Goal: Check status: Check status

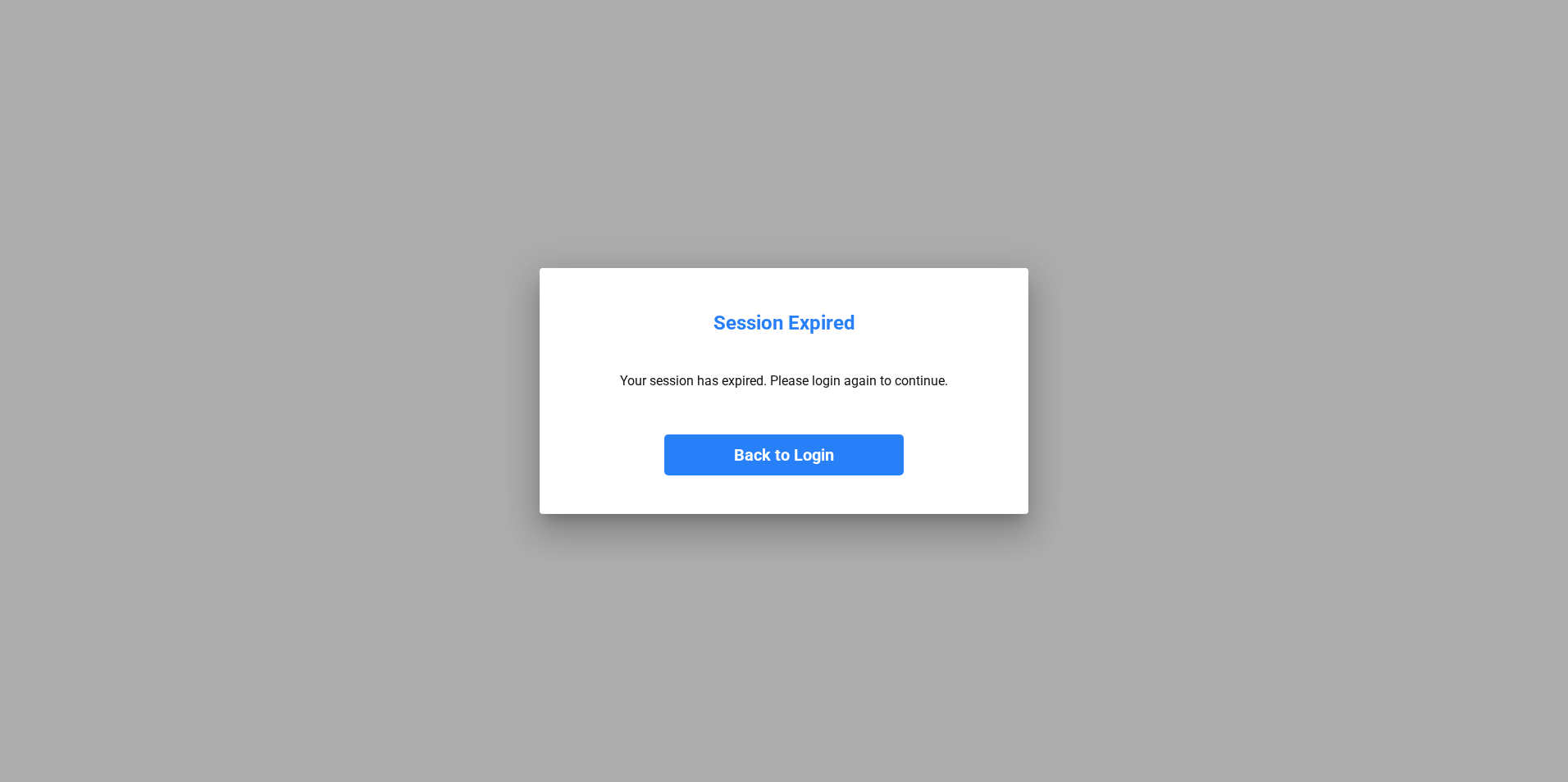
click at [772, 447] on button "Back to Login" at bounding box center [784, 455] width 240 height 41
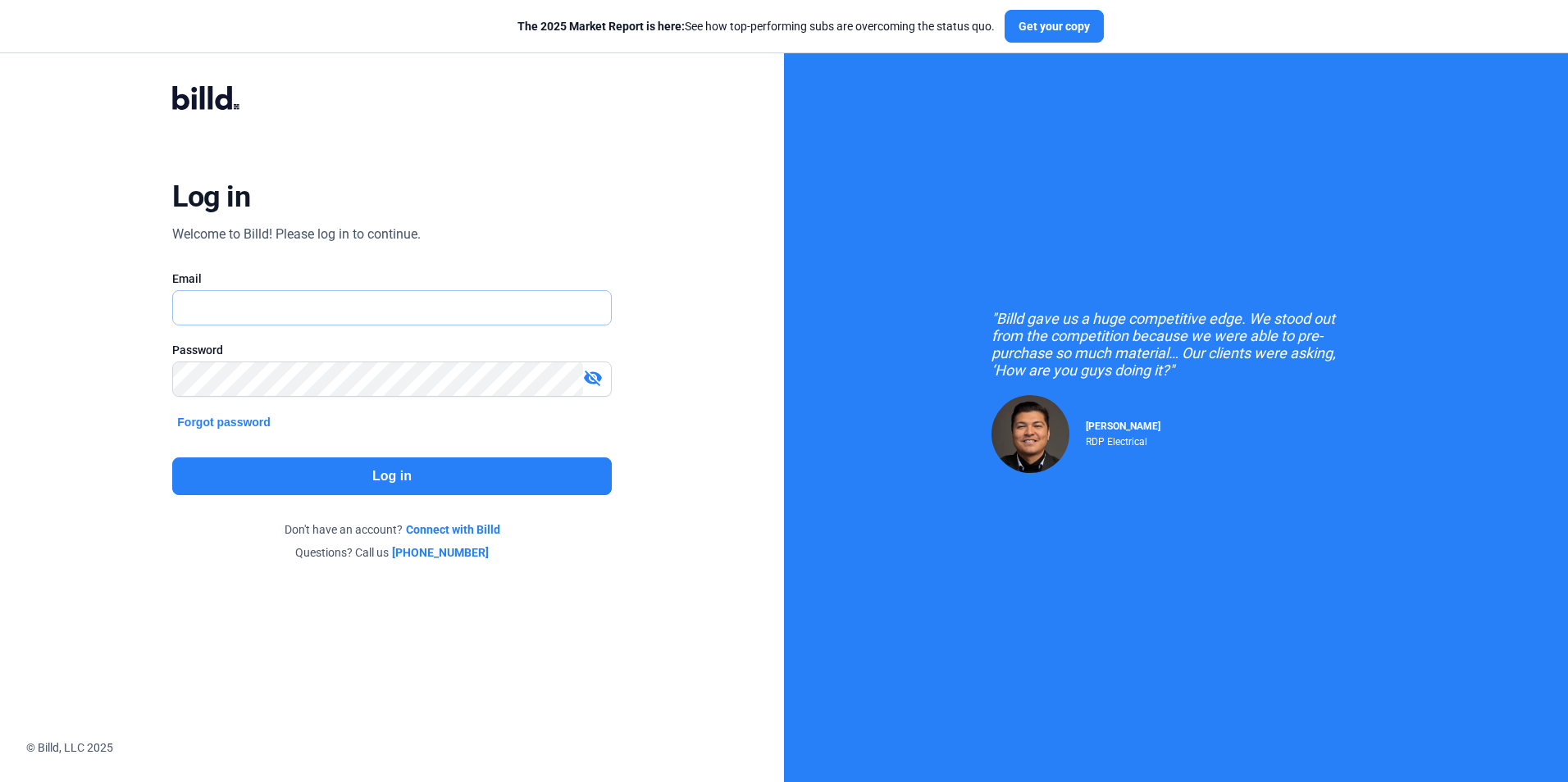
type input "[EMAIL_ADDRESS][DOMAIN_NAME]"
click at [346, 469] on button "Log in" at bounding box center [391, 477] width 439 height 38
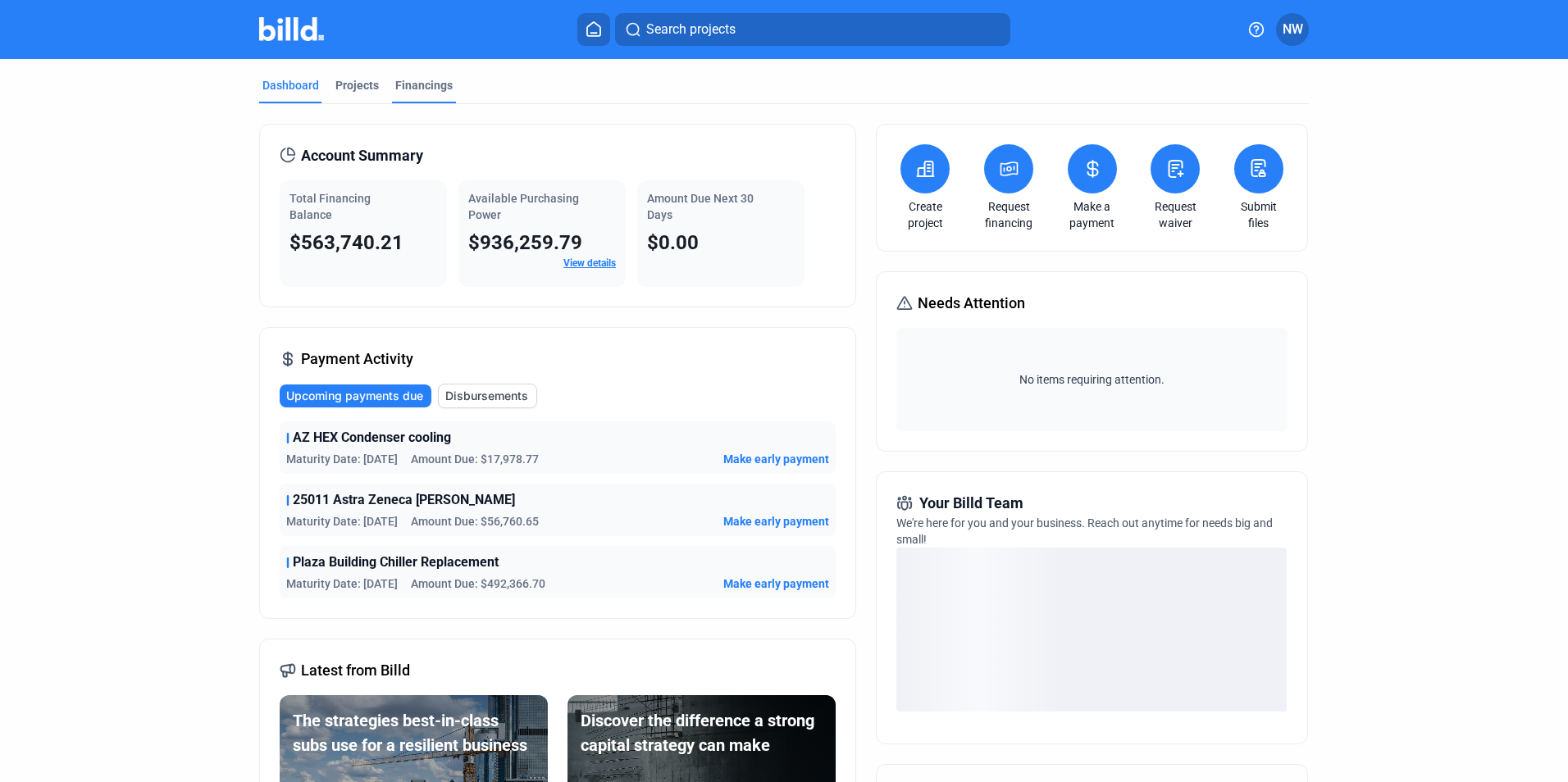
click at [412, 87] on div "Financings" at bounding box center [423, 85] width 57 height 16
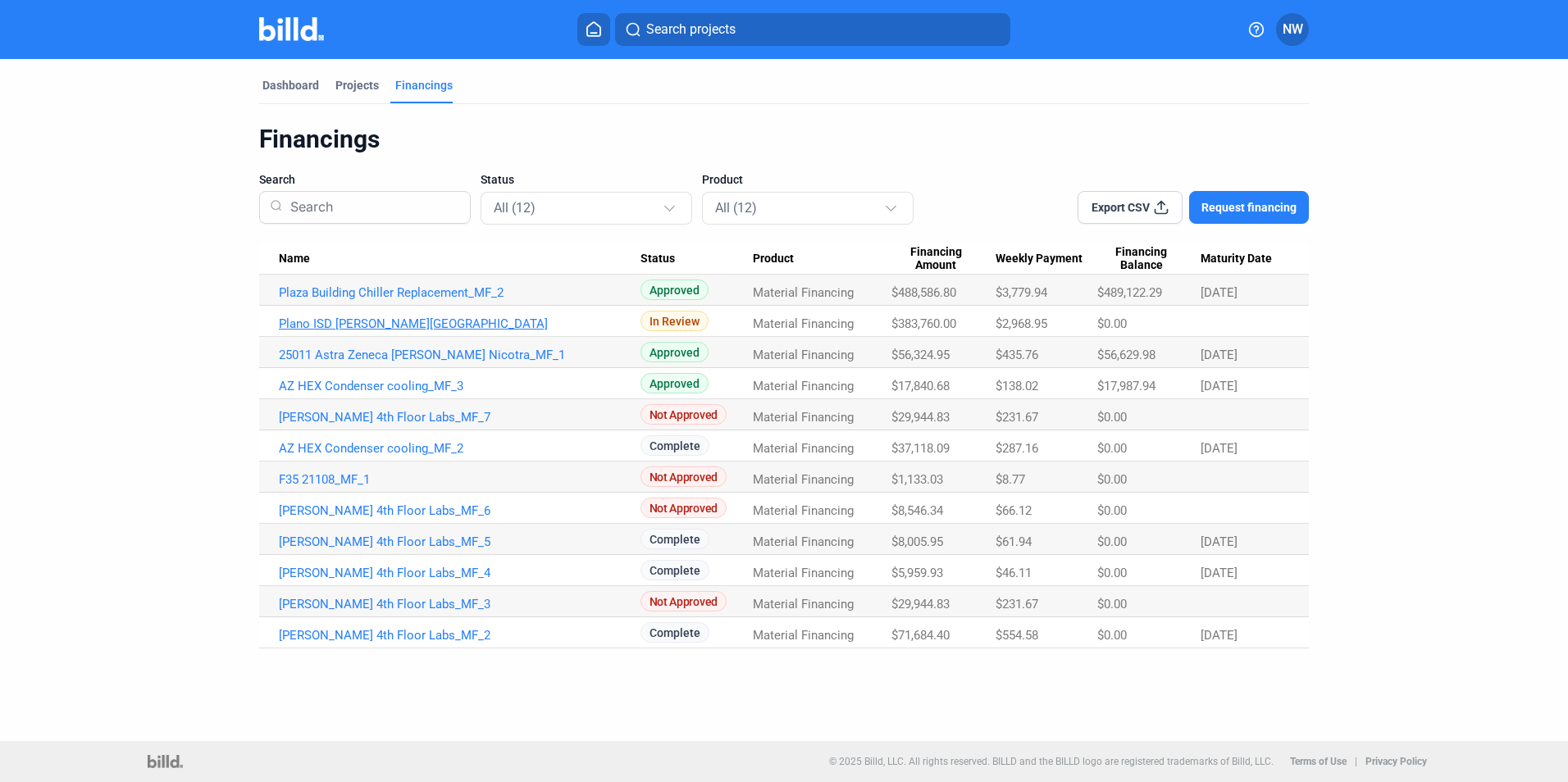
click at [404, 324] on link "Plano ISD [PERSON_NAME][GEOGRAPHIC_DATA]" at bounding box center [459, 323] width 362 height 15
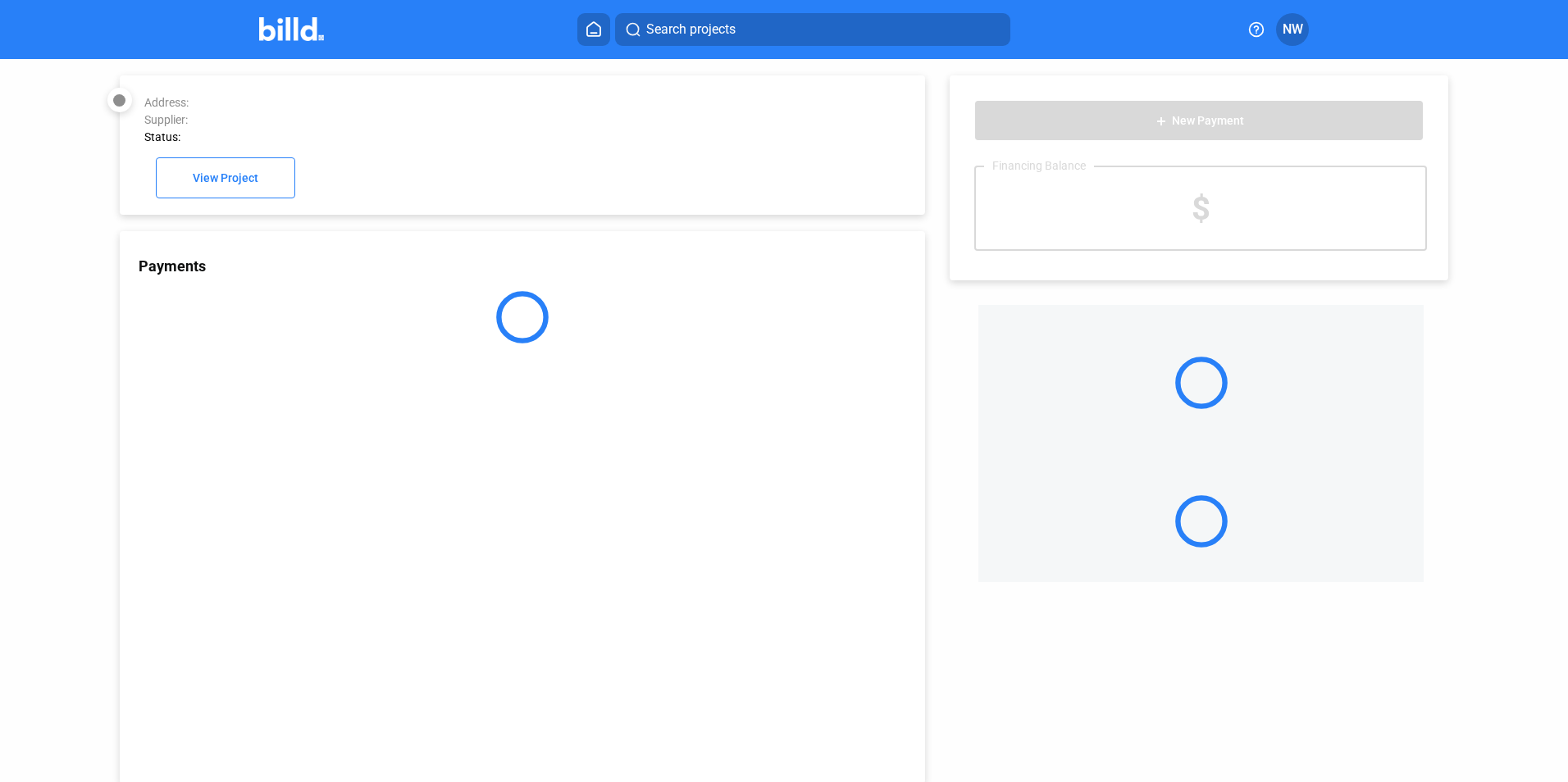
click at [452, 321] on div at bounding box center [522, 317] width 805 height 52
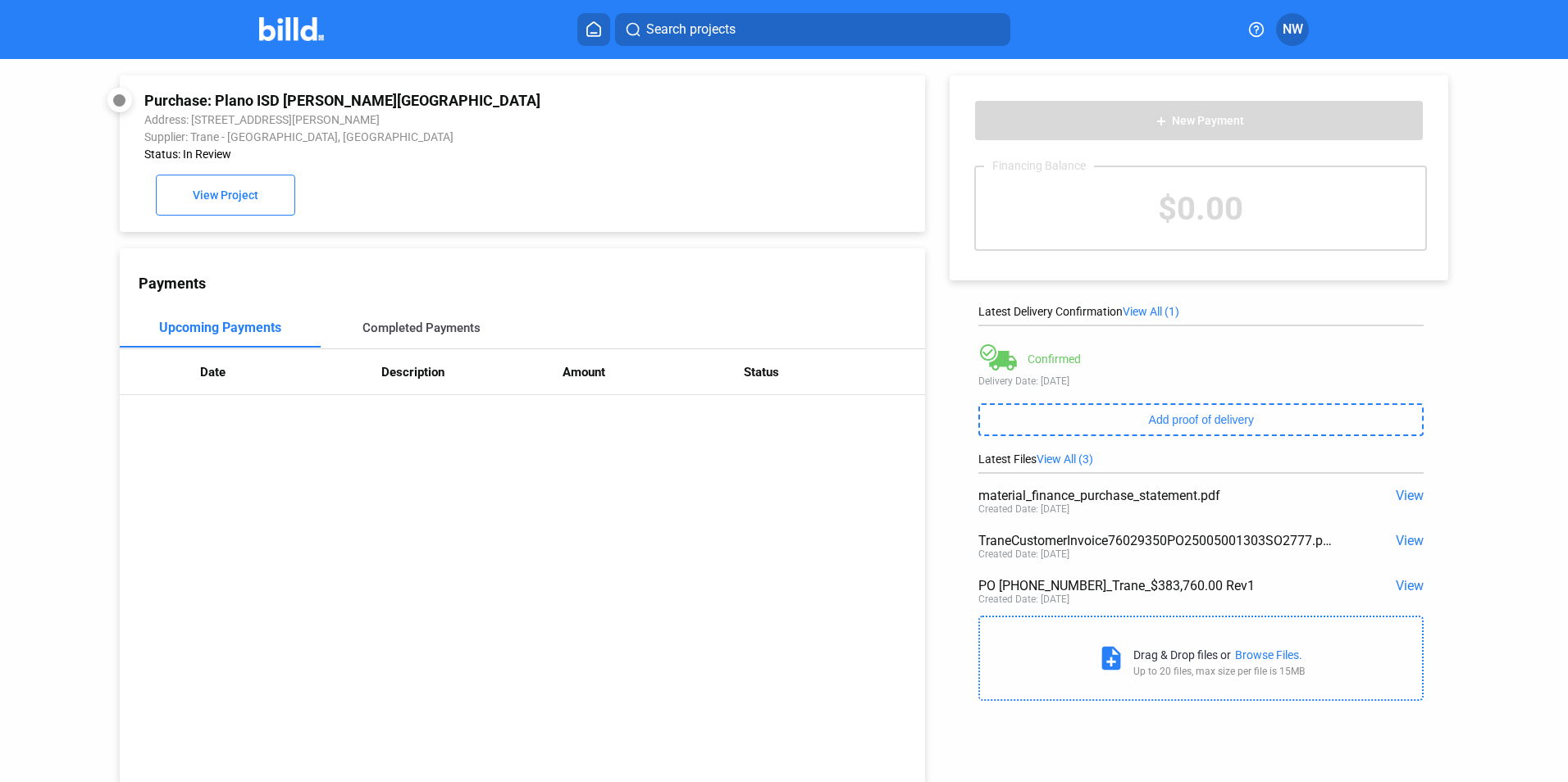
click at [438, 329] on div "Completed Payments" at bounding box center [422, 328] width 118 height 15
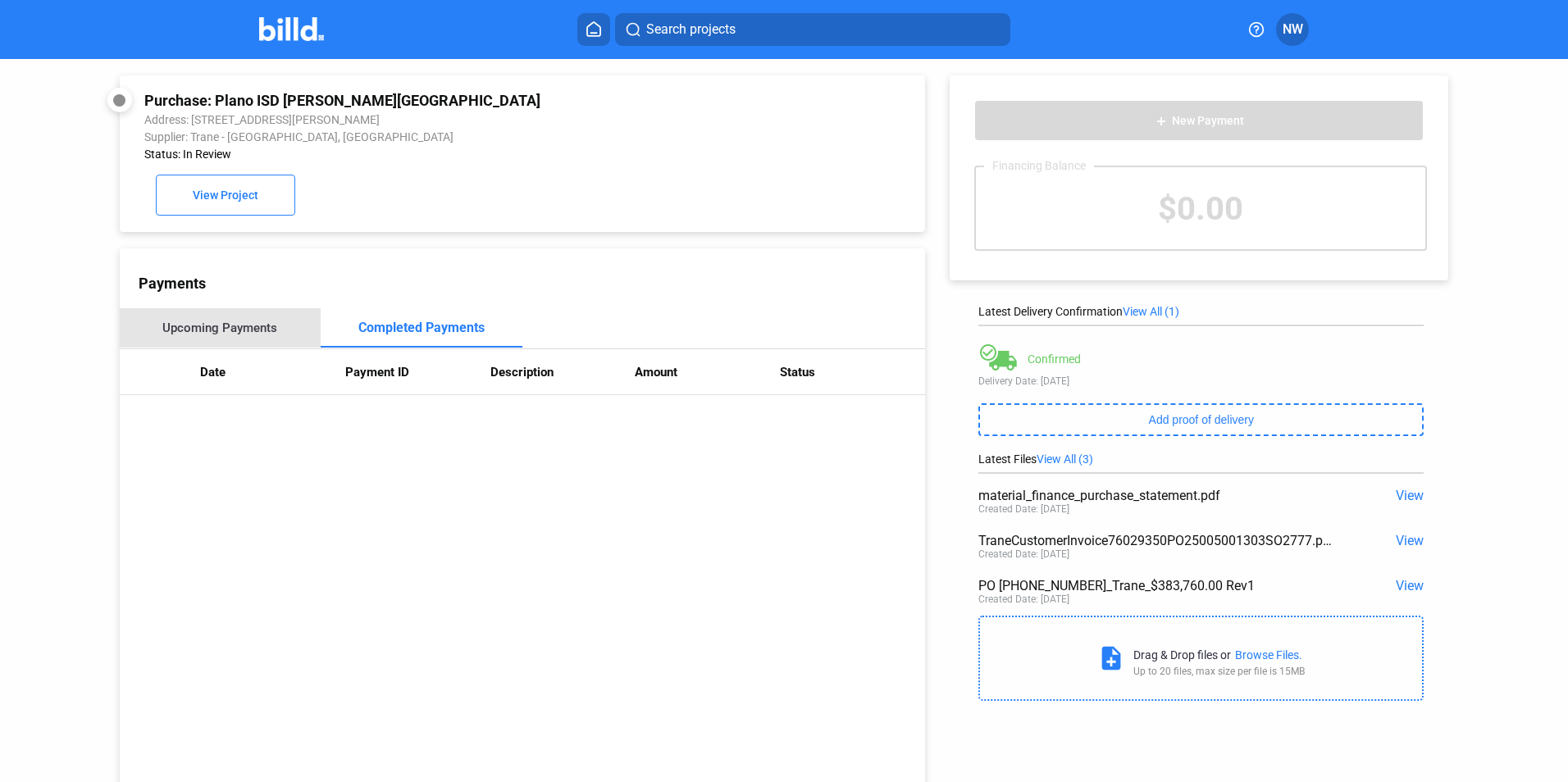
click at [240, 333] on div "Upcoming Payments" at bounding box center [220, 328] width 115 height 15
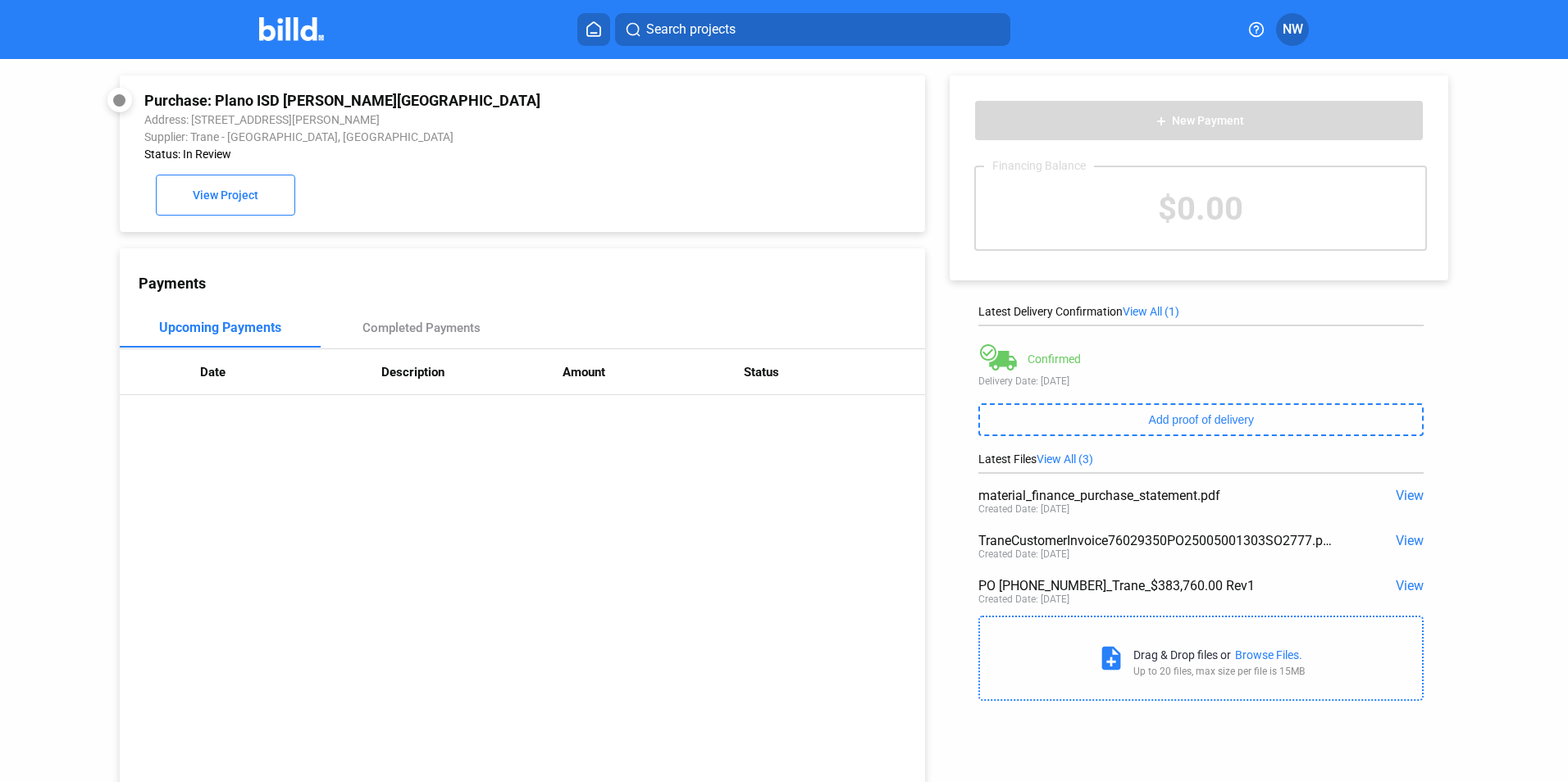
click at [595, 23] on icon at bounding box center [593, 29] width 13 height 14
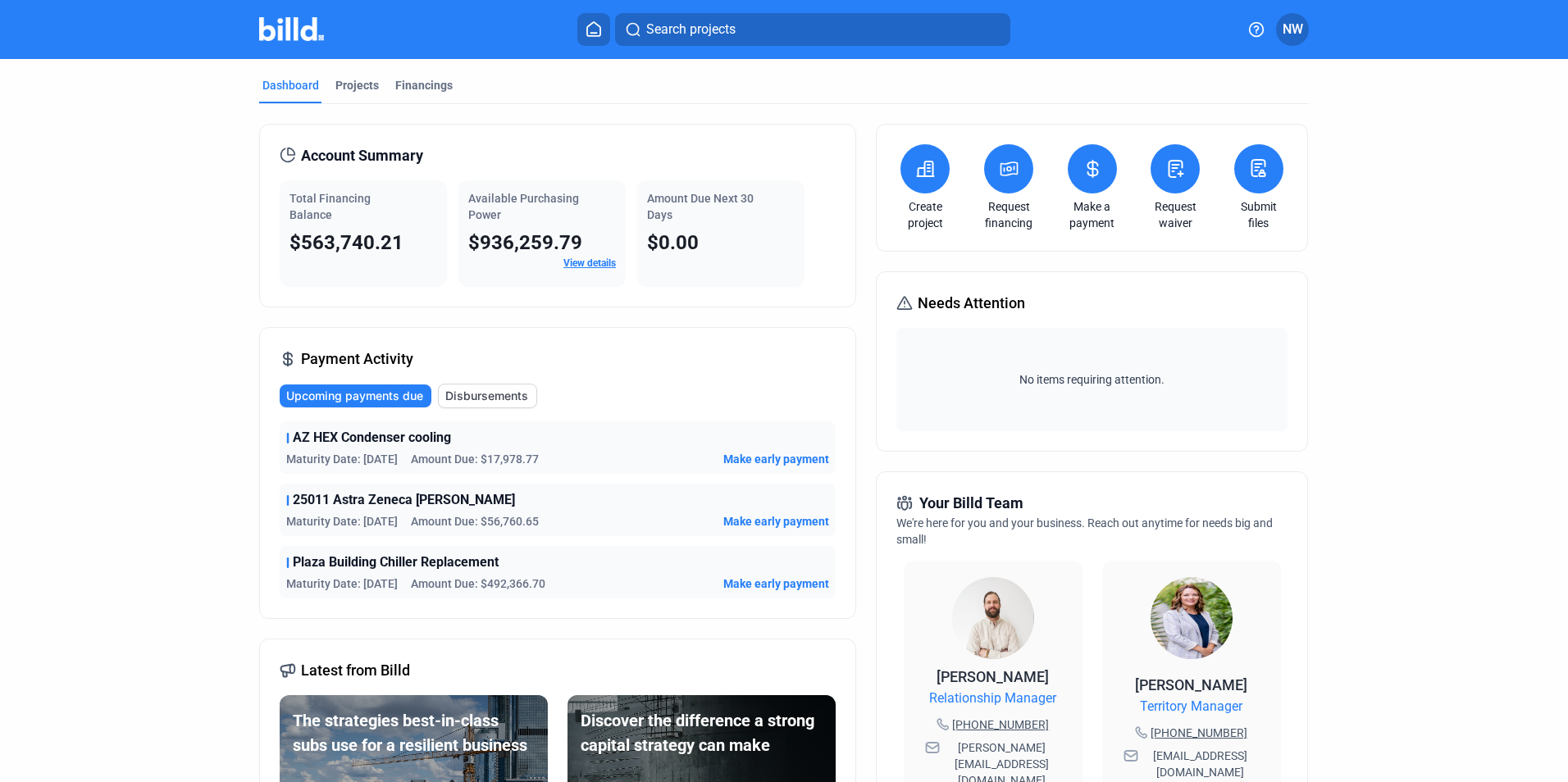
click at [512, 394] on span "Disbursements" at bounding box center [486, 395] width 83 height 16
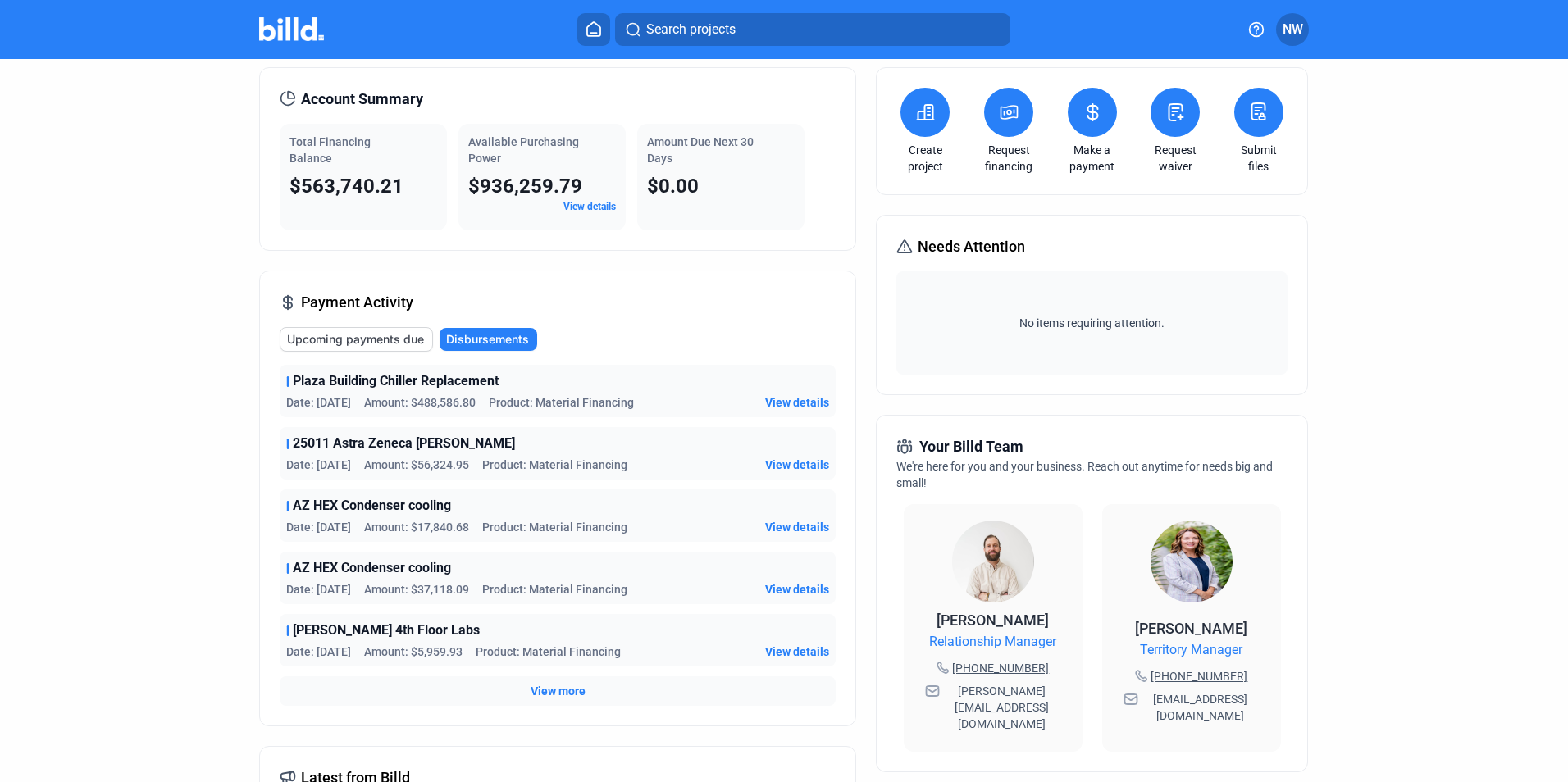
scroll to position [82, 0]
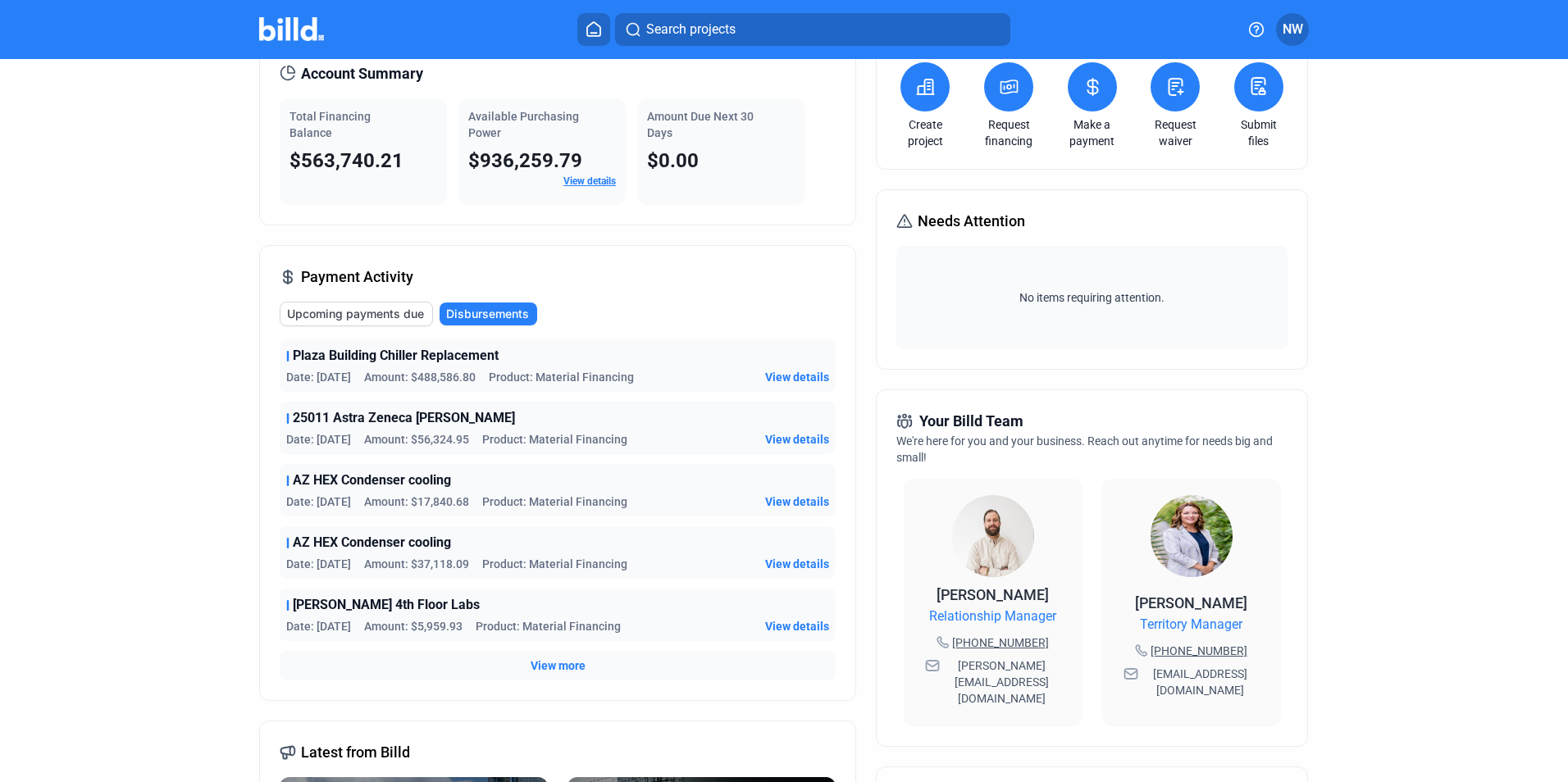
click at [523, 666] on div "View more" at bounding box center [558, 666] width 556 height 30
click at [539, 663] on span "View more" at bounding box center [558, 666] width 55 height 16
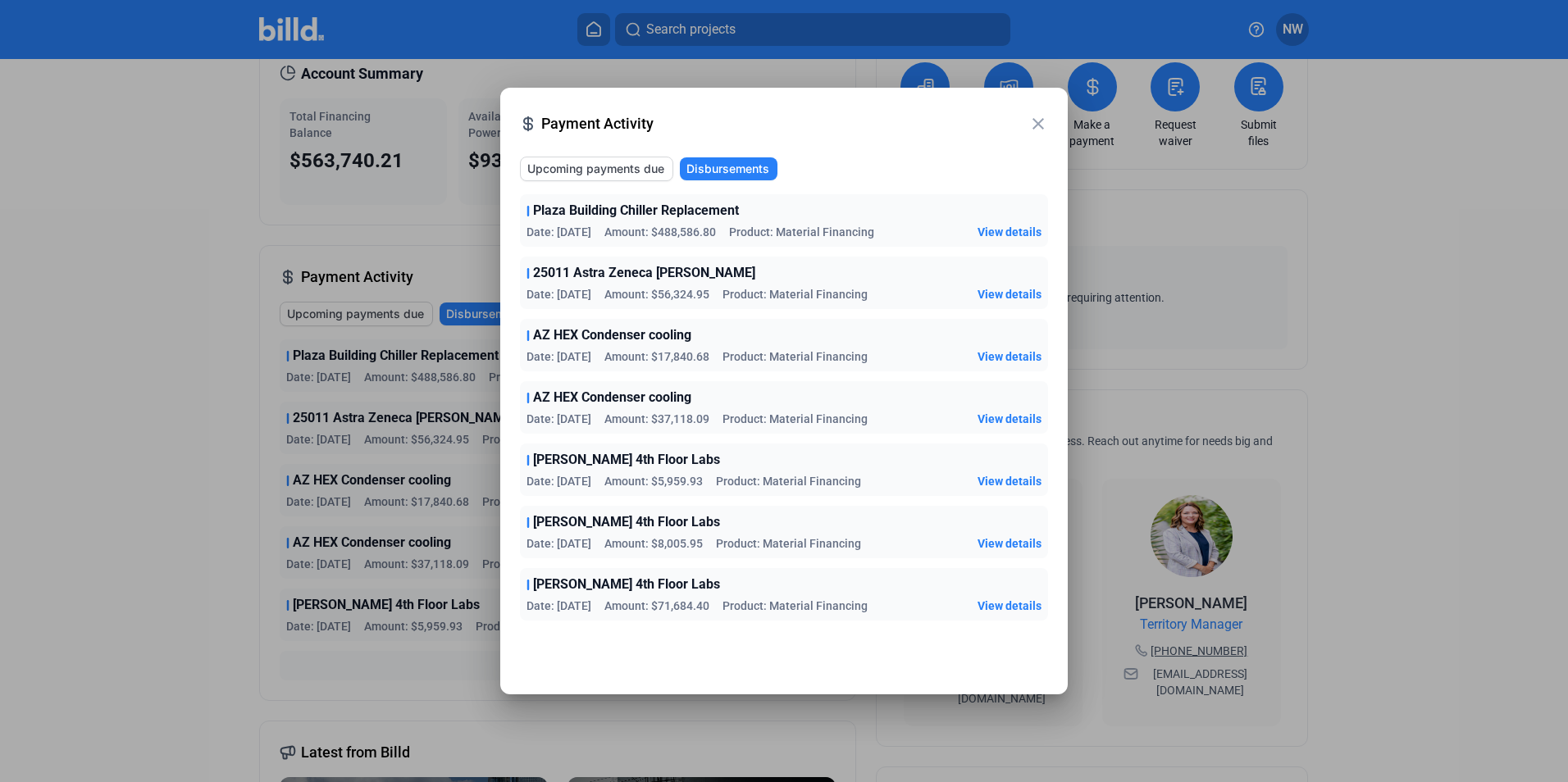
click at [1039, 119] on mat-icon "close" at bounding box center [1038, 123] width 20 height 20
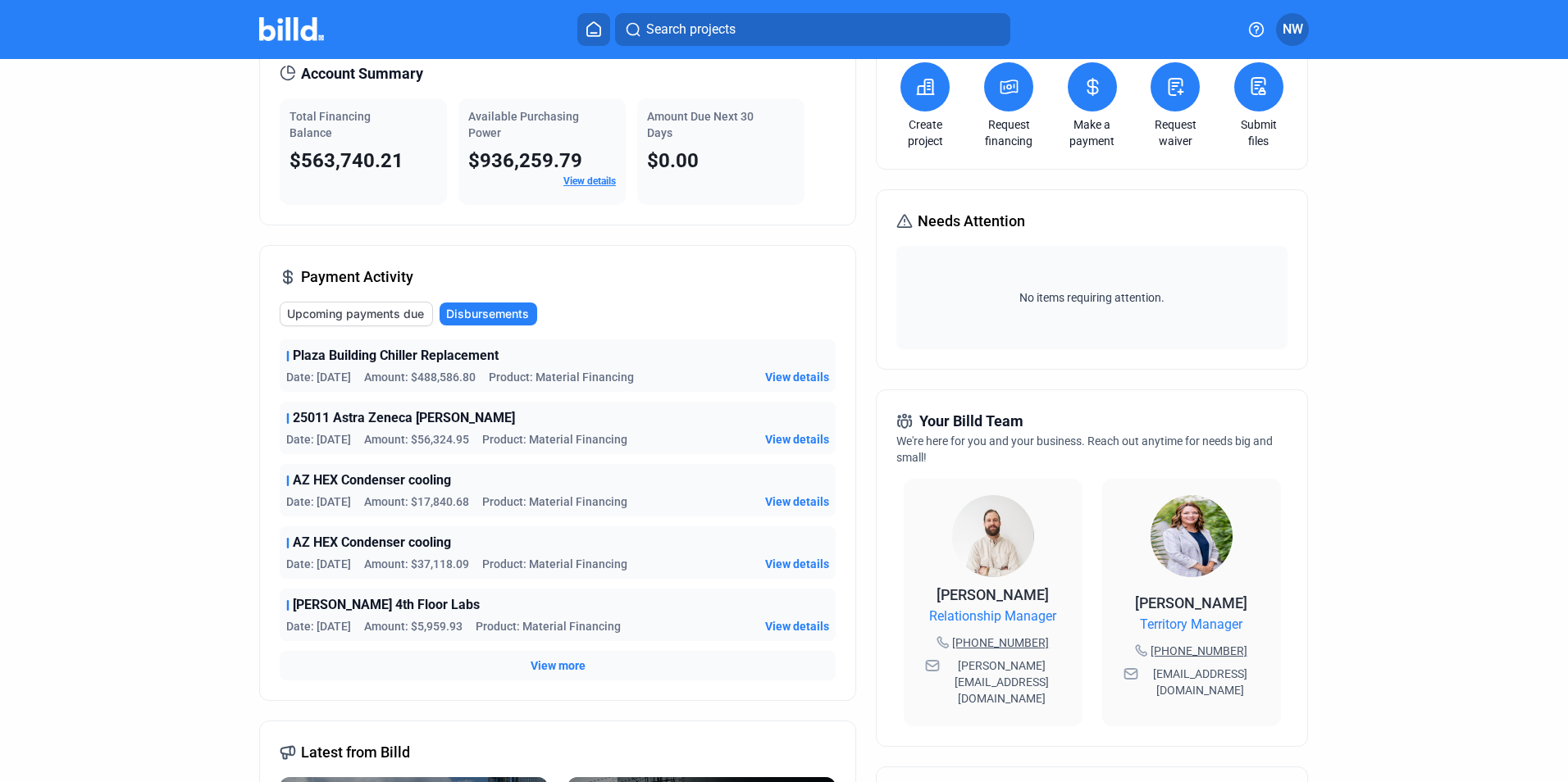
scroll to position [0, 0]
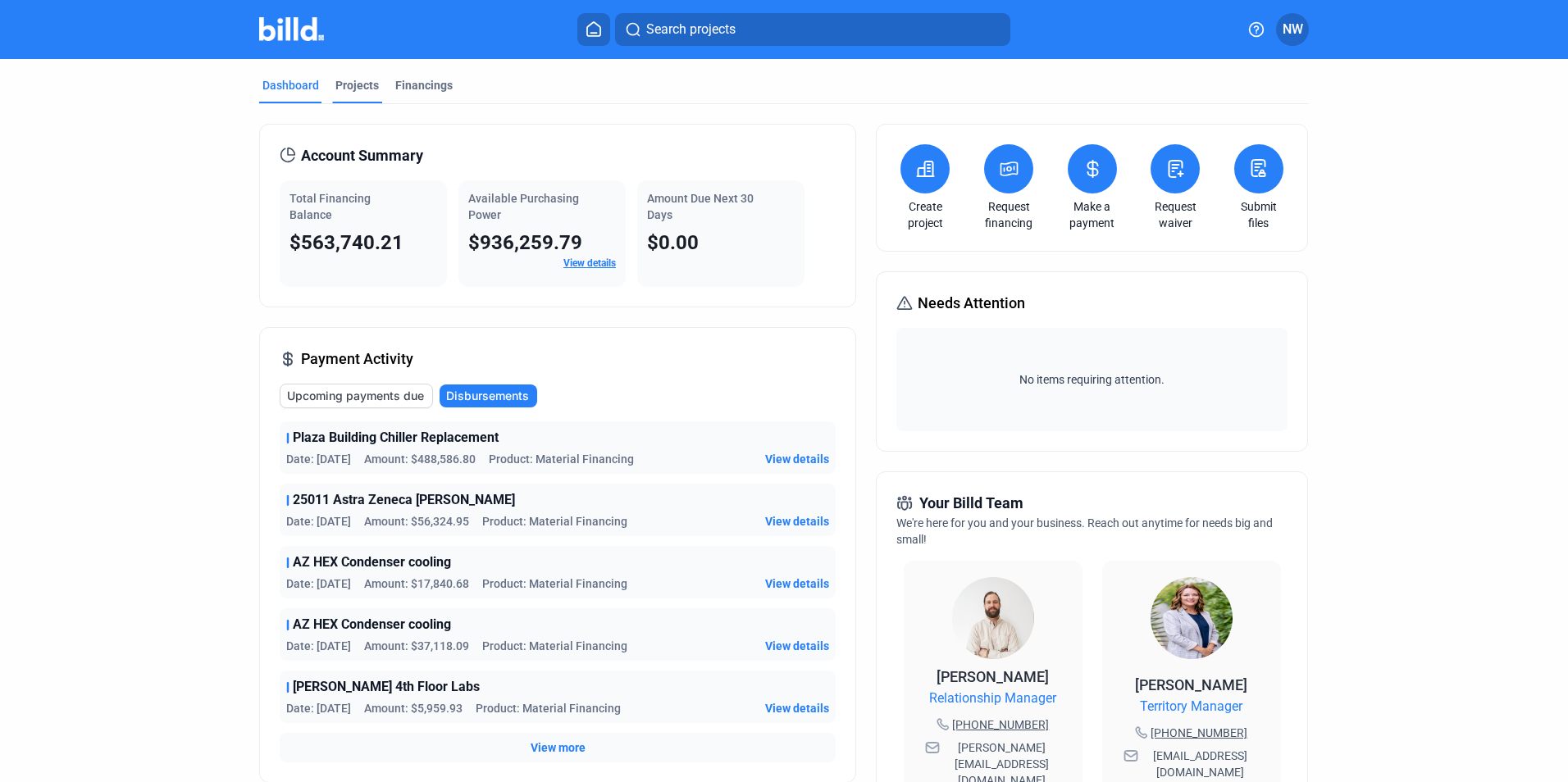
click at [362, 92] on div "Projects" at bounding box center [357, 85] width 44 height 16
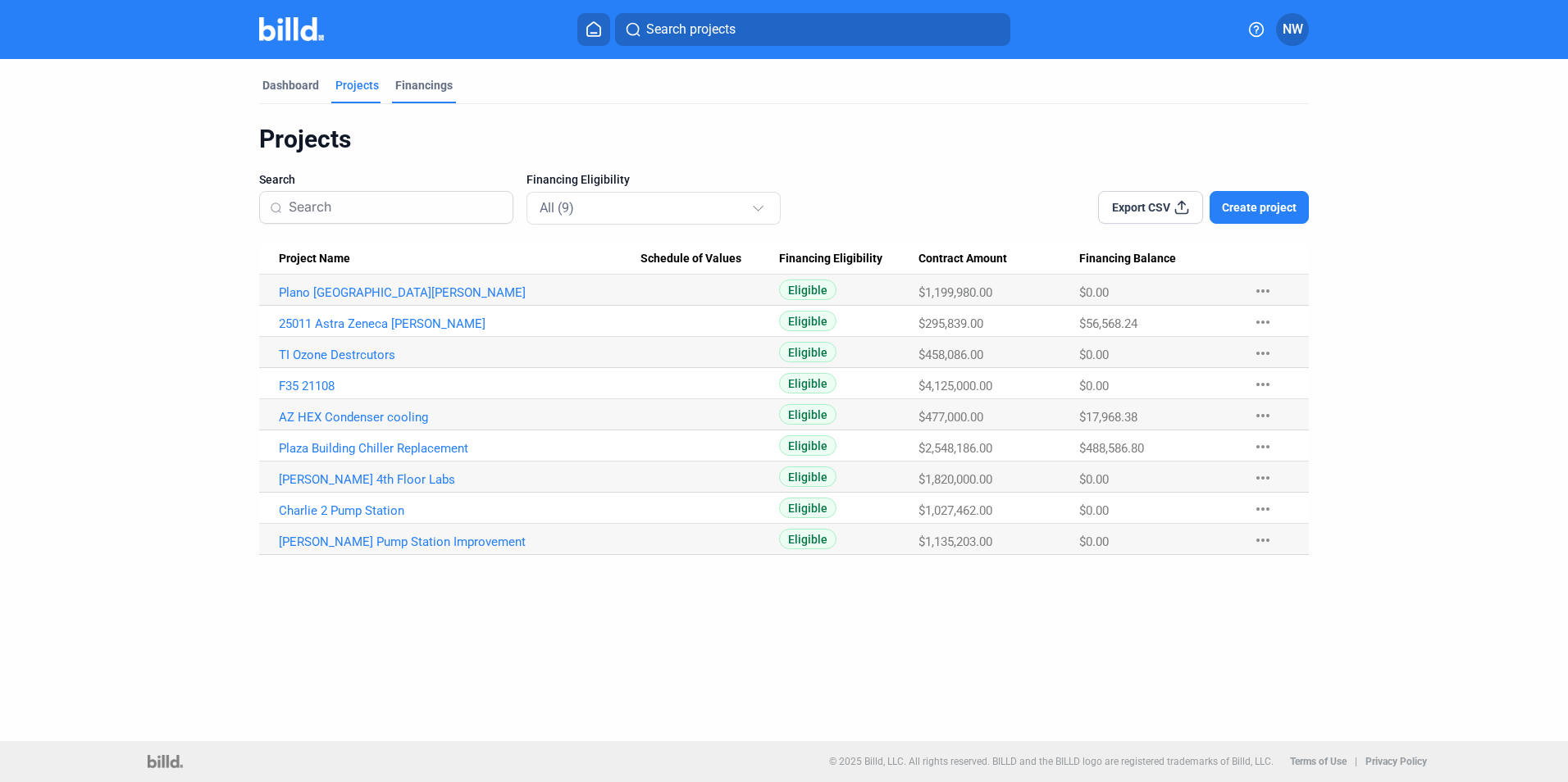
click at [443, 84] on div "Financings" at bounding box center [423, 85] width 57 height 16
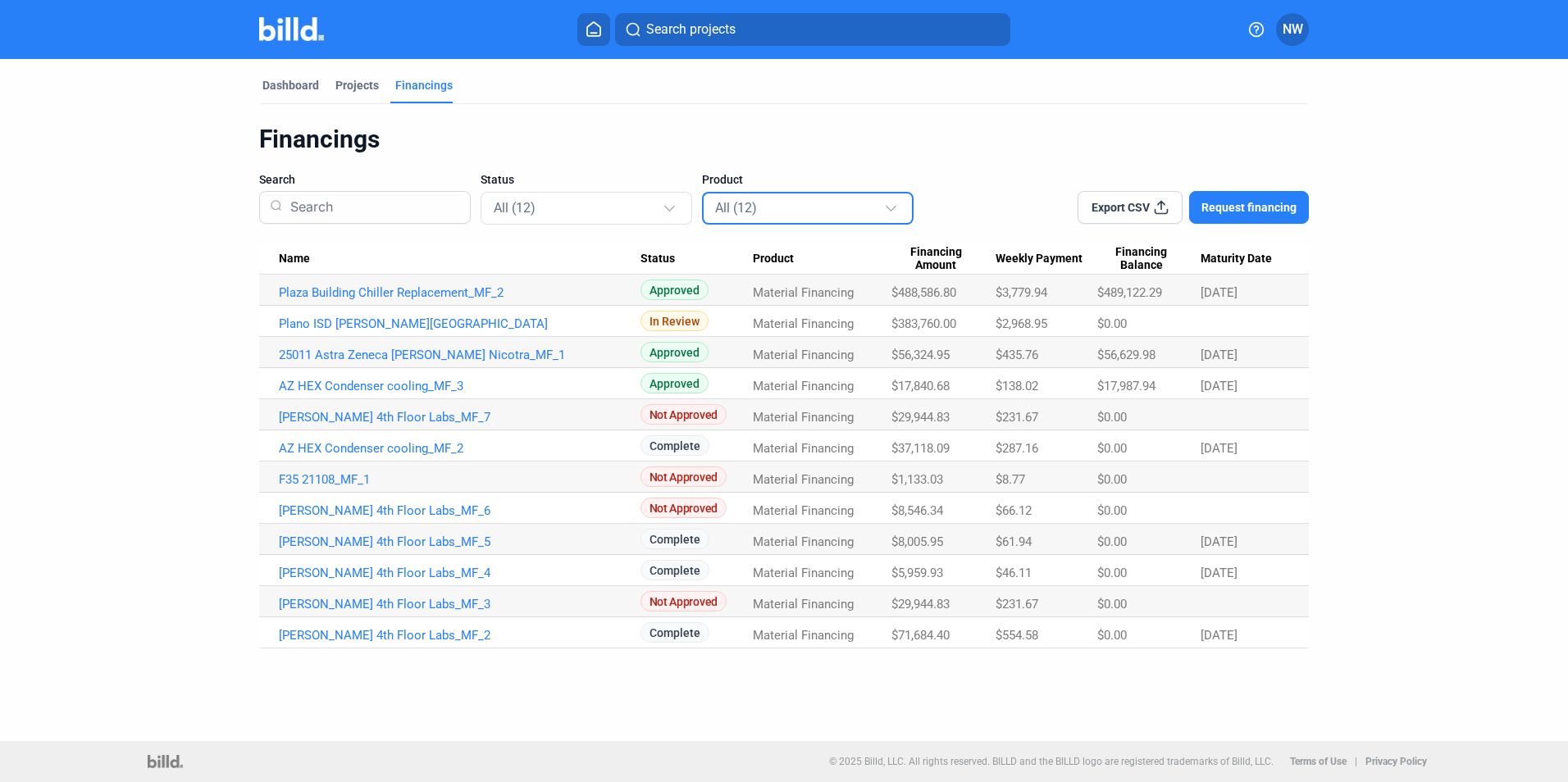
click at [737, 203] on mat-select-trigger "All (12)" at bounding box center [736, 208] width 42 height 15
click at [737, 203] on div "All (12) Pay App Advance (0) Material Financing (12)" at bounding box center [795, 264] width 187 height 144
click at [743, 129] on div at bounding box center [784, 391] width 1568 height 782
click at [366, 81] on div "Projects" at bounding box center [357, 85] width 44 height 16
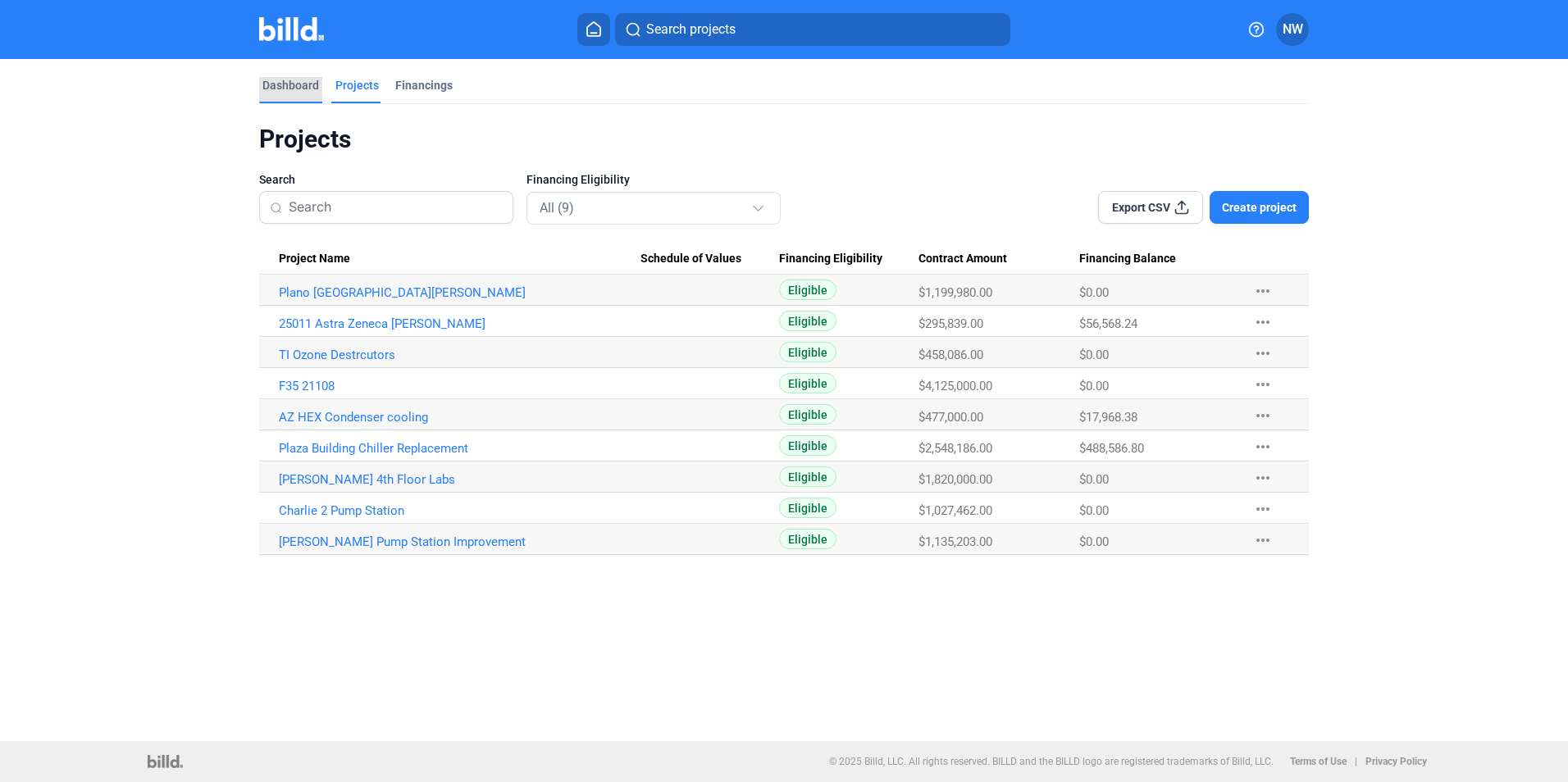
click at [292, 80] on div "Dashboard" at bounding box center [291, 85] width 56 height 16
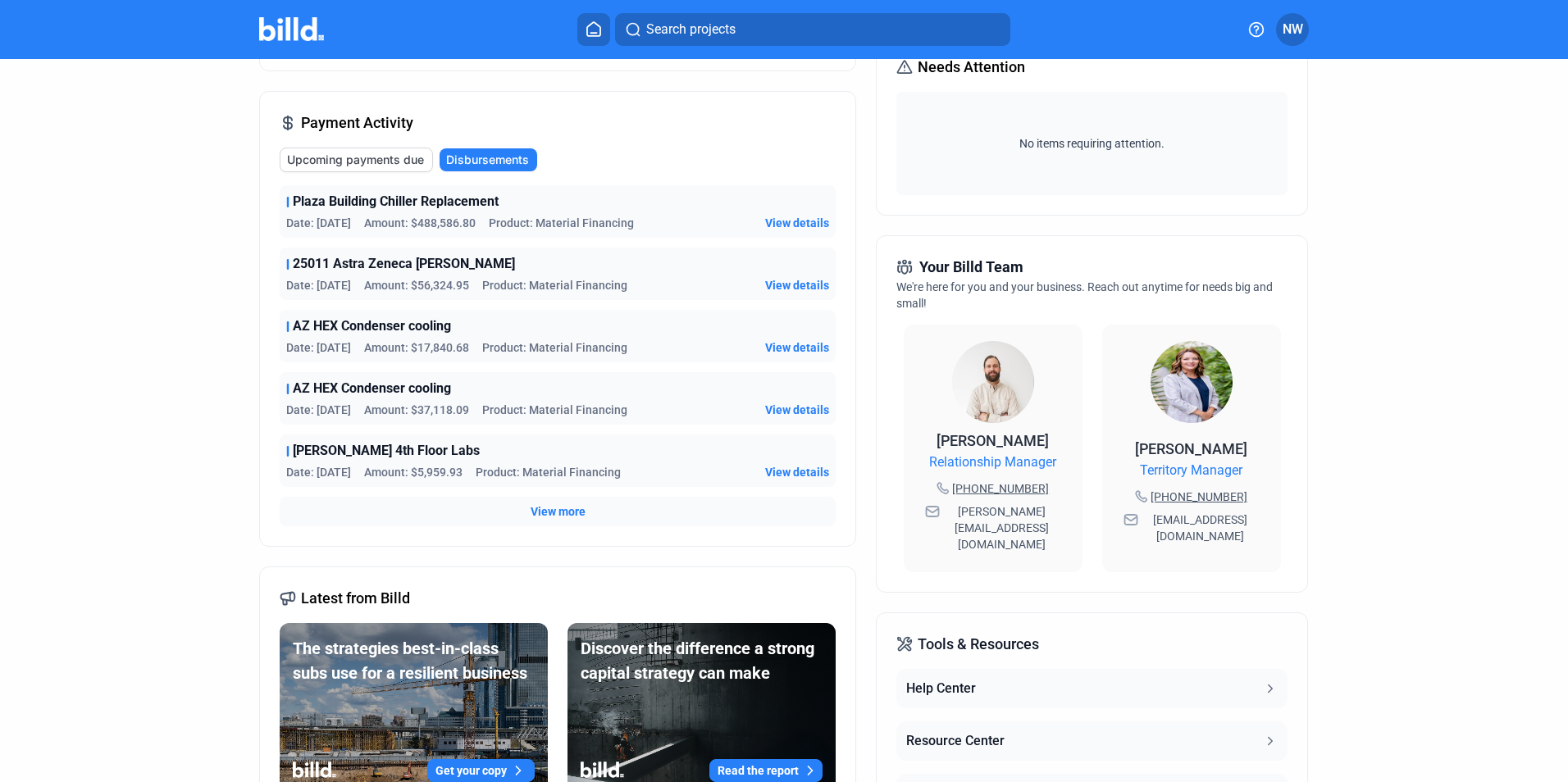
scroll to position [246, 0]
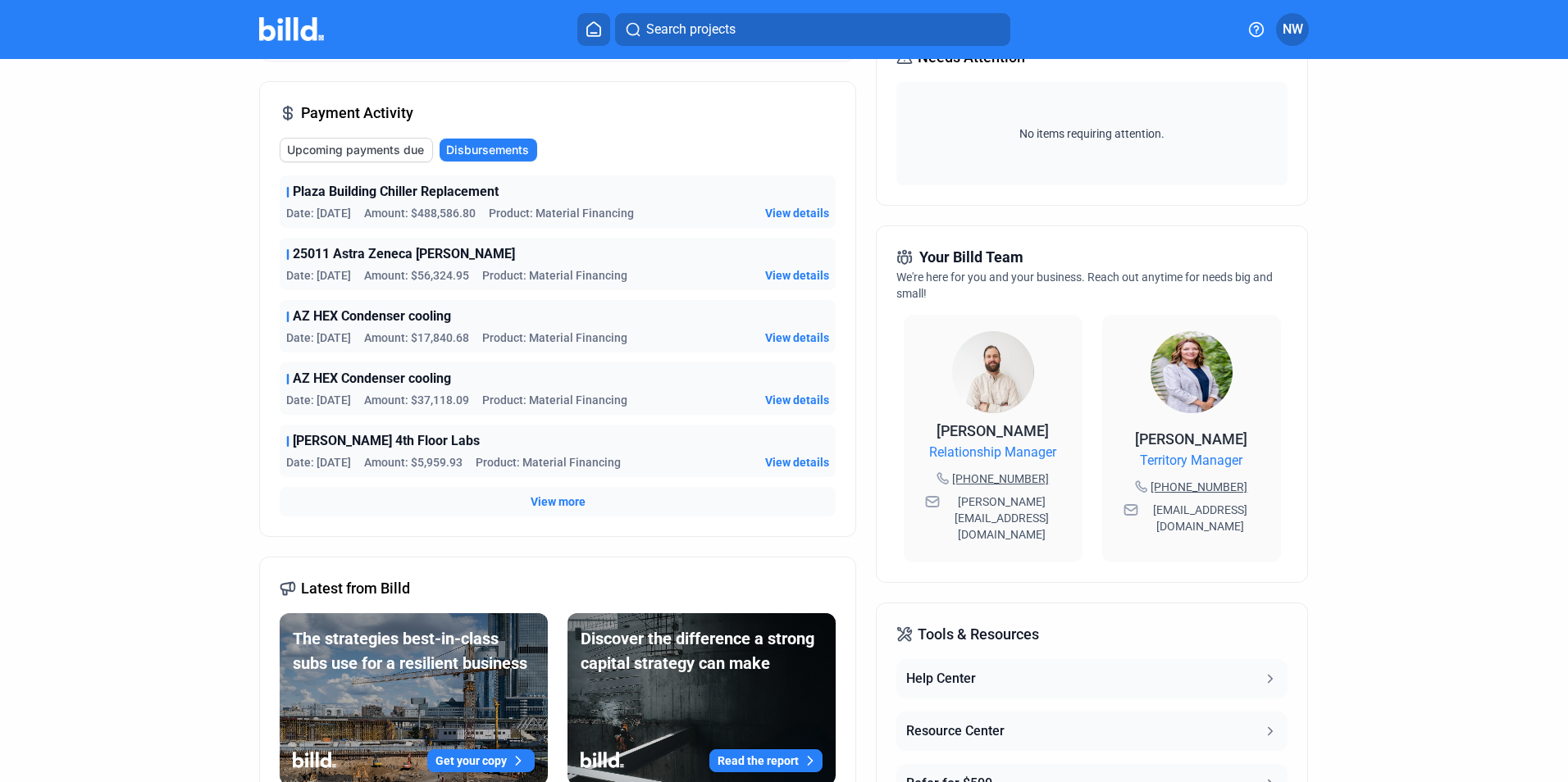
click at [591, 38] on button at bounding box center [594, 29] width 33 height 33
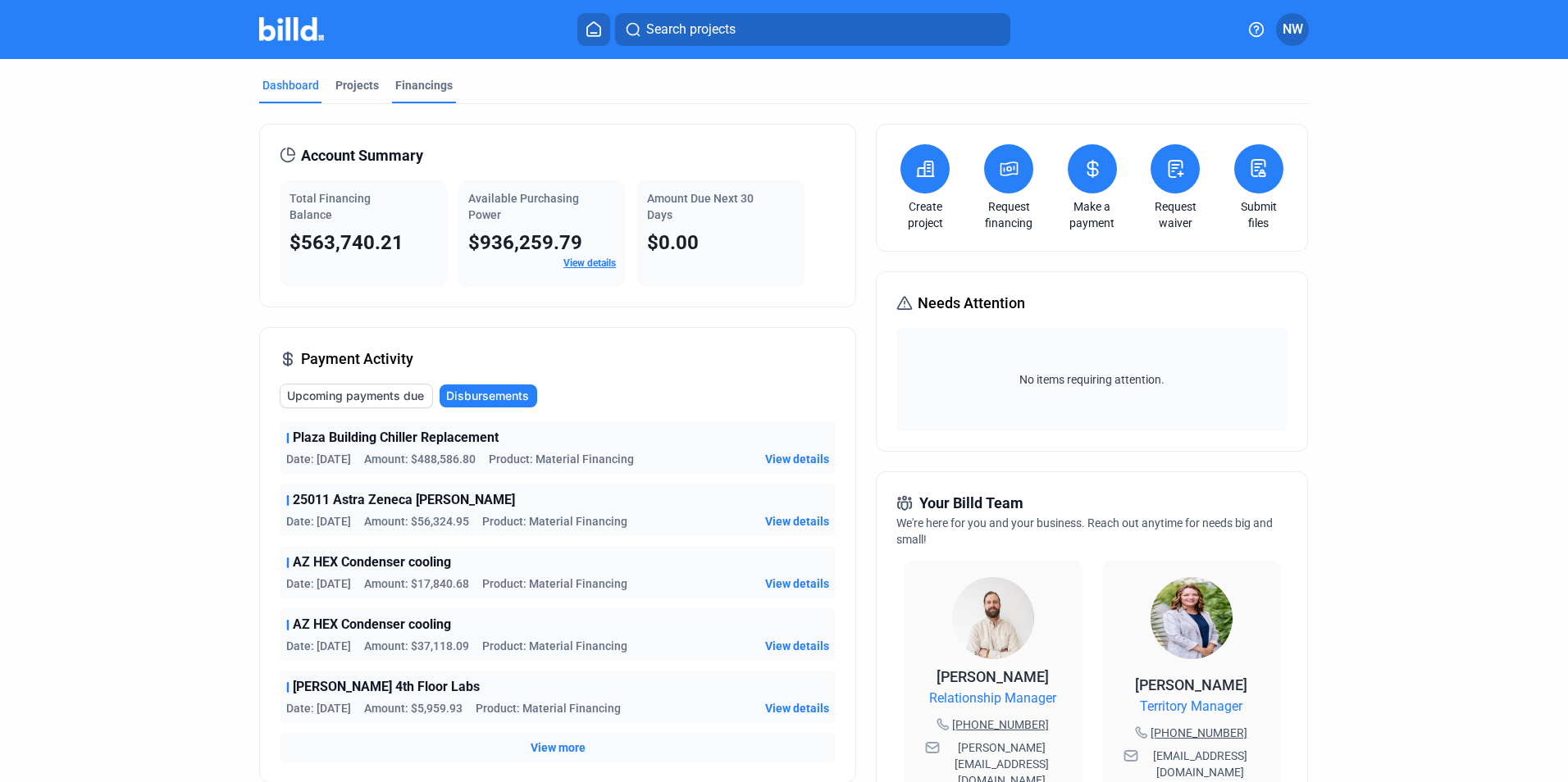
click at [423, 86] on div "Financings" at bounding box center [423, 85] width 57 height 16
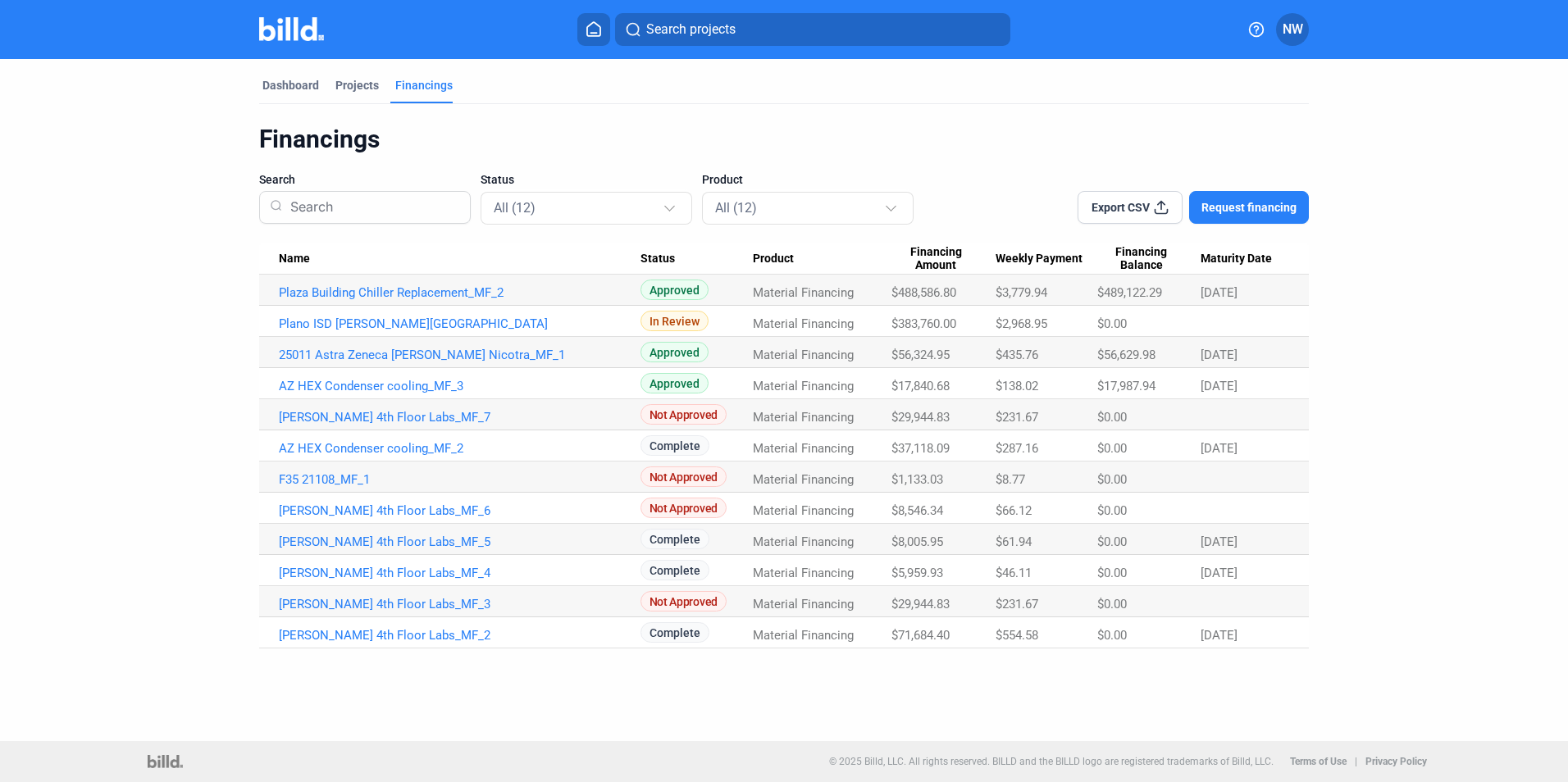
click at [590, 38] on button at bounding box center [594, 29] width 33 height 33
